Goal: Information Seeking & Learning: Compare options

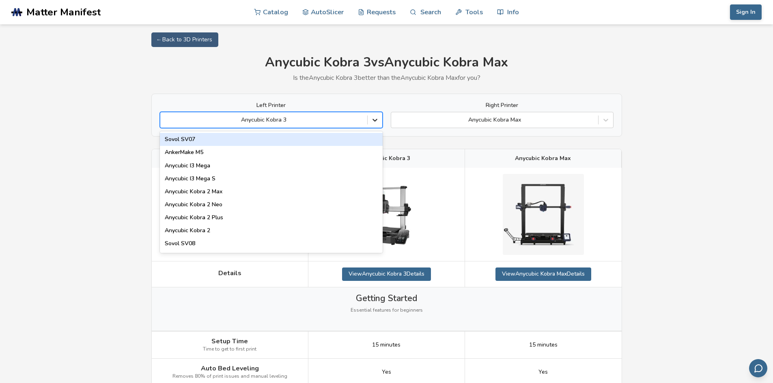
click at [379, 118] on div at bounding box center [375, 120] width 15 height 15
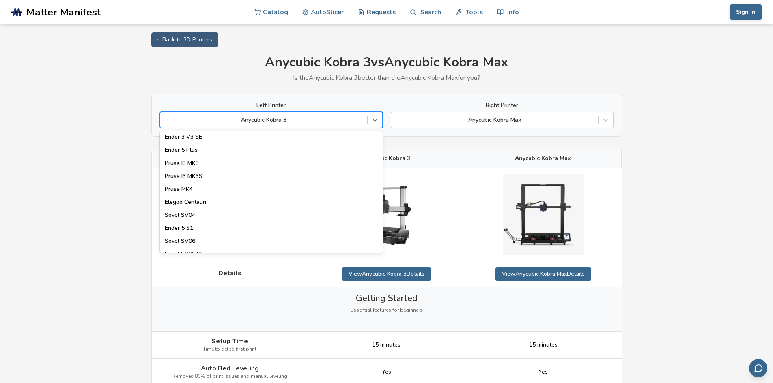
scroll to position [289, 0]
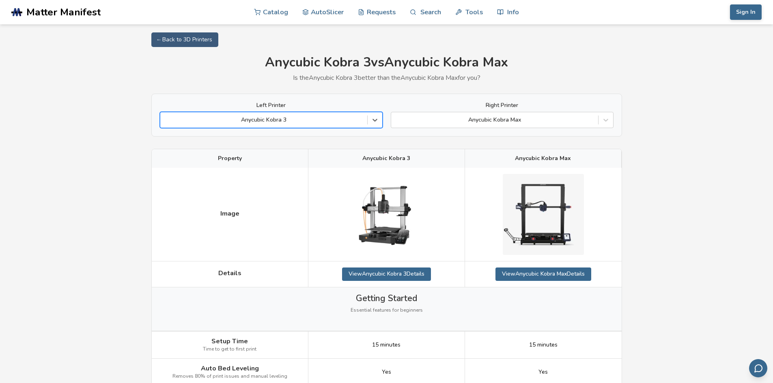
click at [324, 127] on div "Anycubic Kobra 3" at bounding box center [271, 120] width 223 height 16
click at [324, 125] on div "Anycubic Kobra 3" at bounding box center [263, 119] width 207 height 11
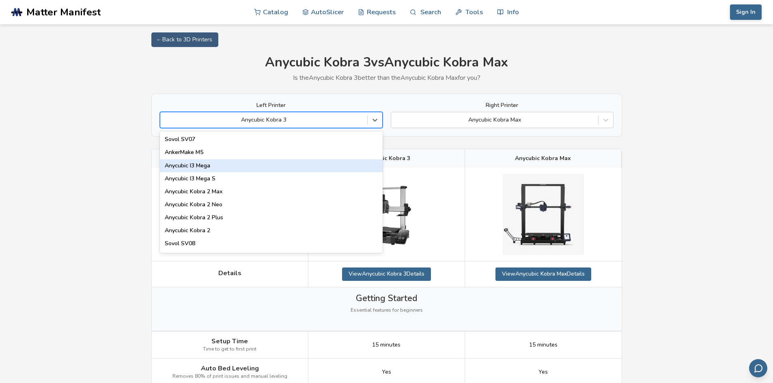
click at [342, 170] on div "Anycubic I3 Mega" at bounding box center [271, 165] width 223 height 13
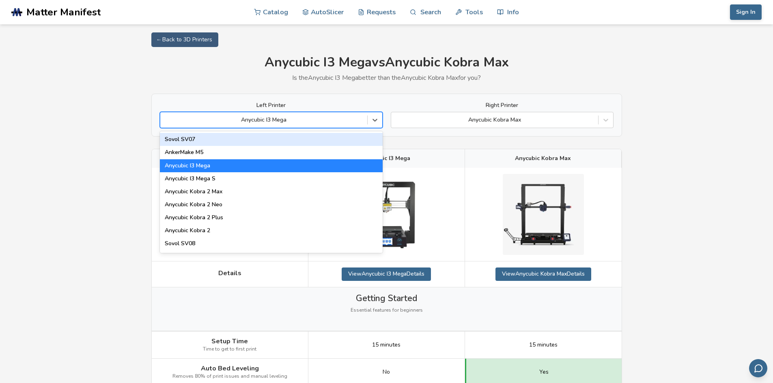
click at [348, 119] on div at bounding box center [263, 120] width 199 height 8
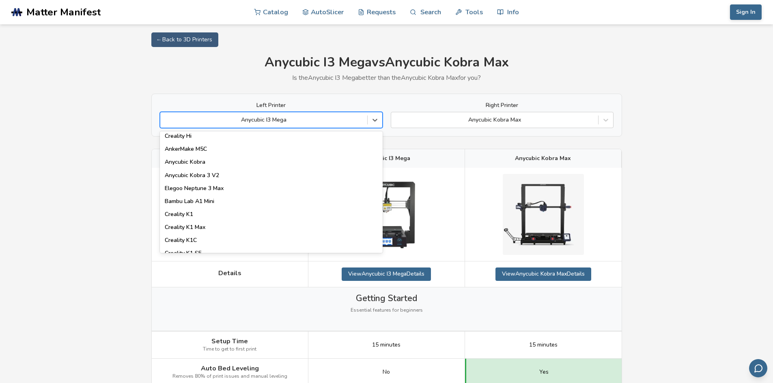
scroll to position [122, 0]
click at [342, 179] on div "Anycubic Kobra 3 V2" at bounding box center [271, 174] width 223 height 13
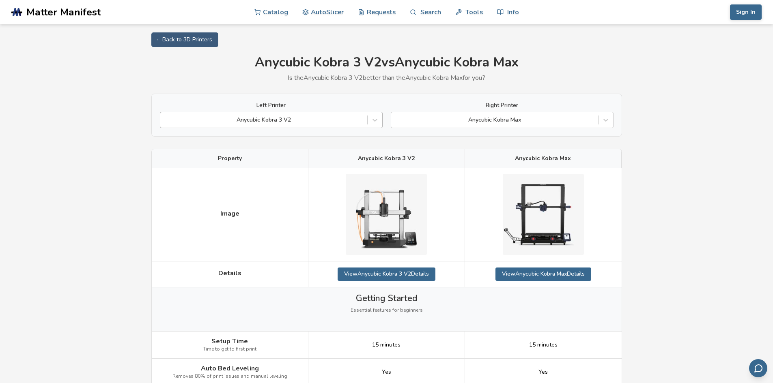
click at [327, 117] on div at bounding box center [263, 120] width 199 height 8
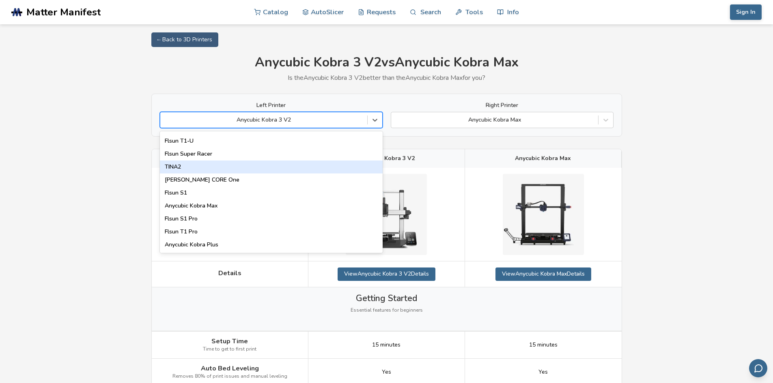
scroll to position [1040, 0]
